Goal: Check status

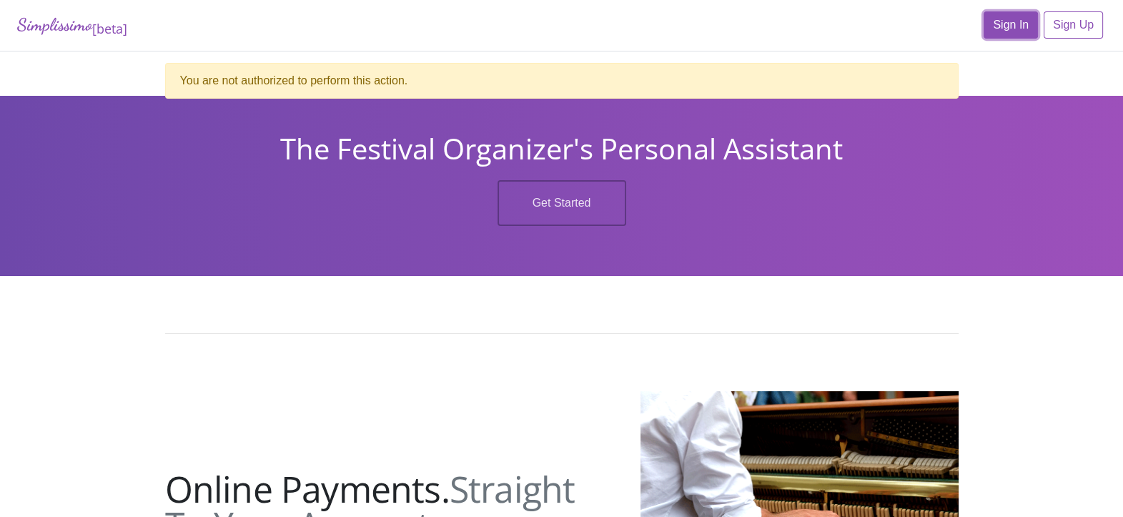
click at [997, 36] on link "Sign In" at bounding box center [1011, 24] width 54 height 27
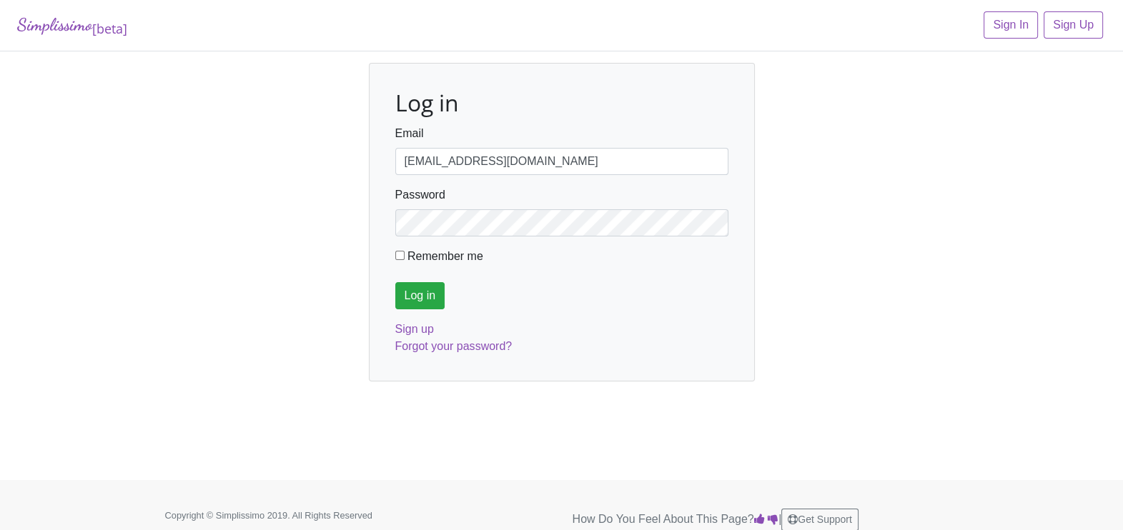
type input "jarras5@aol.com"
click at [395, 282] on input "Log in" at bounding box center [420, 295] width 50 height 27
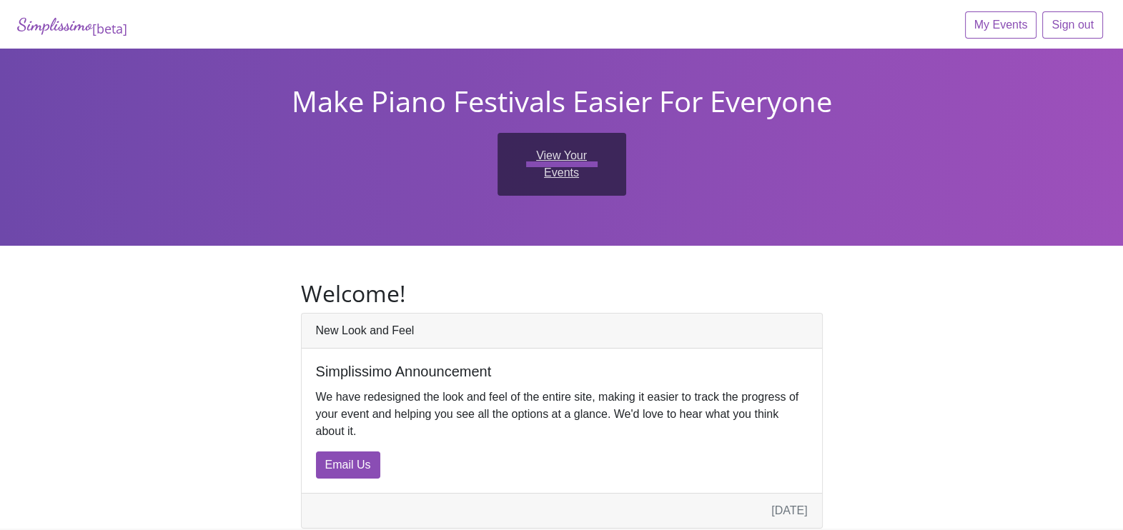
click at [572, 150] on link "View Your Events" at bounding box center [562, 164] width 129 height 63
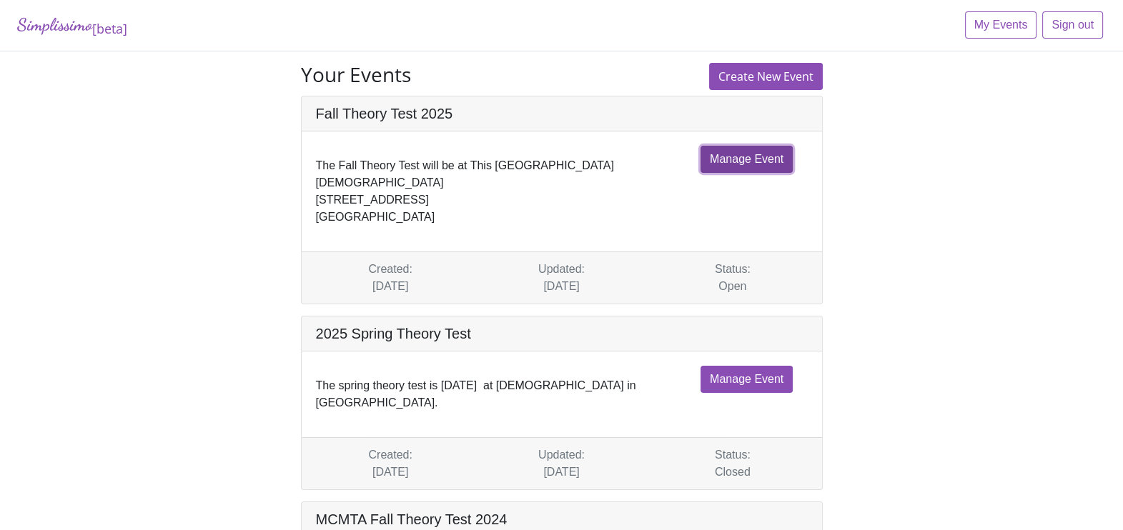
click at [731, 160] on link "Manage Event" at bounding box center [747, 159] width 92 height 27
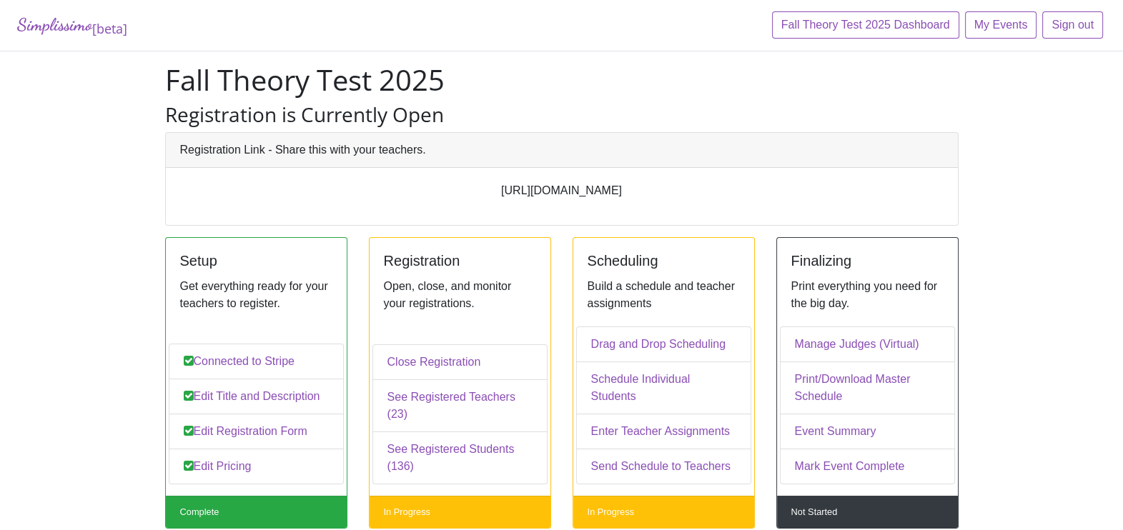
scroll to position [81, 0]
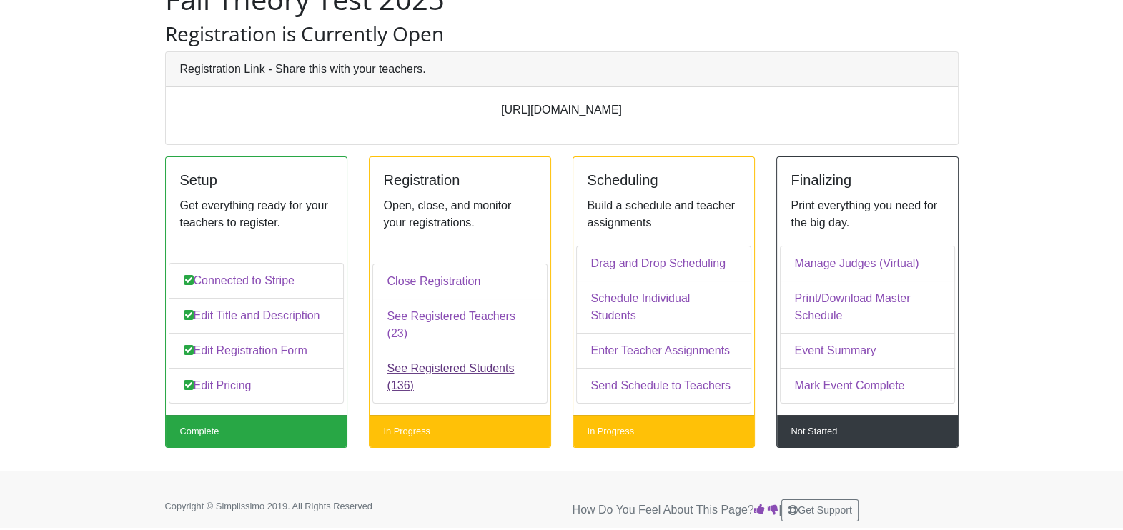
click at [439, 367] on link "See Registered Students (136)" at bounding box center [459, 377] width 175 height 53
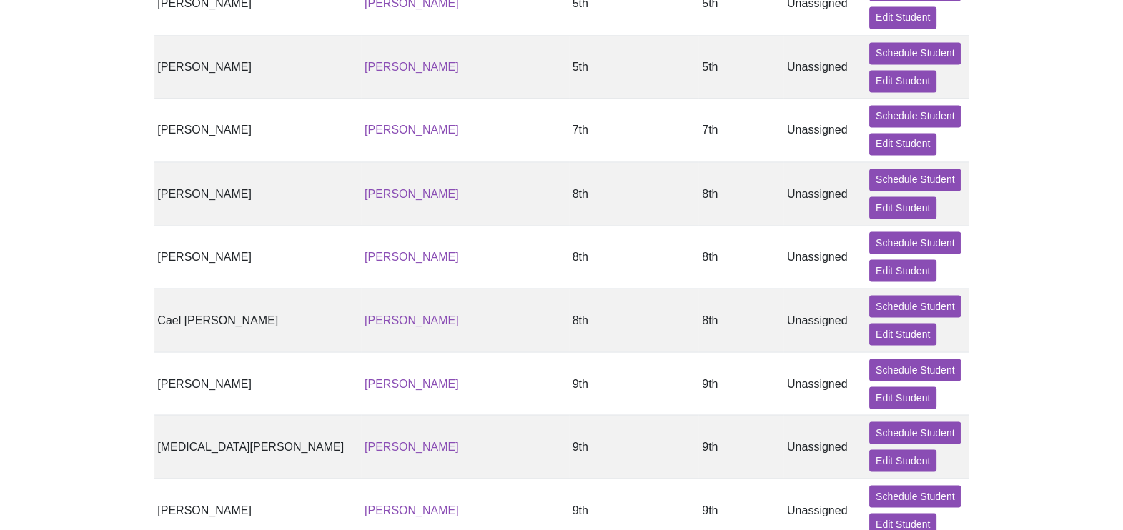
scroll to position [3184, 0]
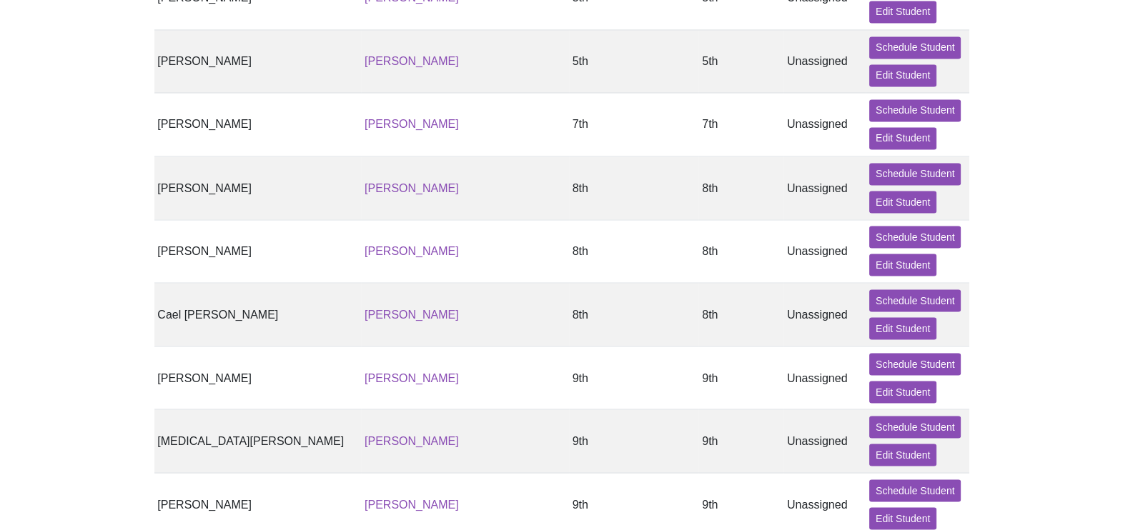
drag, startPoint x: 782, startPoint y: 286, endPoint x: 678, endPoint y: 279, distance: 103.9
click at [678, 283] on tr "Cael [PERSON_NAME] [PERSON_NAME] 8th 8th Unassigned Schedule Student Edit Stude…" at bounding box center [561, 315] width 815 height 64
click at [698, 283] on td "8th" at bounding box center [740, 315] width 85 height 64
click at [698, 289] on td "8th" at bounding box center [740, 315] width 85 height 64
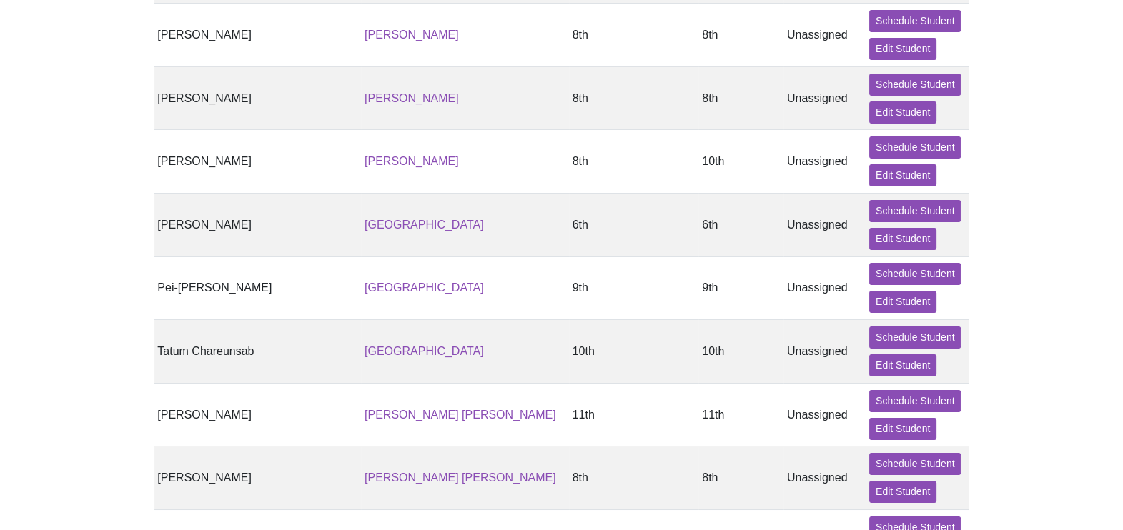
scroll to position [6444, 0]
